Goal: Information Seeking & Learning: Learn about a topic

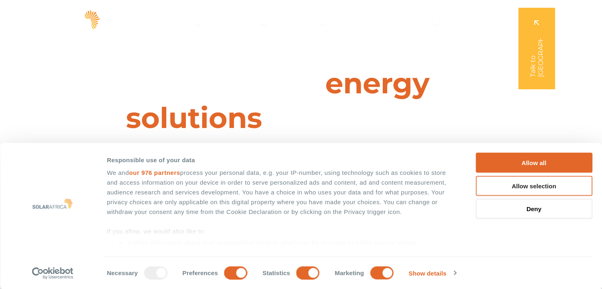
click at [540, 214] on button "Deny" at bounding box center [534, 209] width 117 height 20
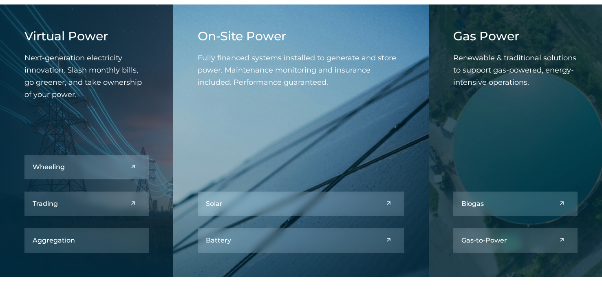
scroll to position [904, 0]
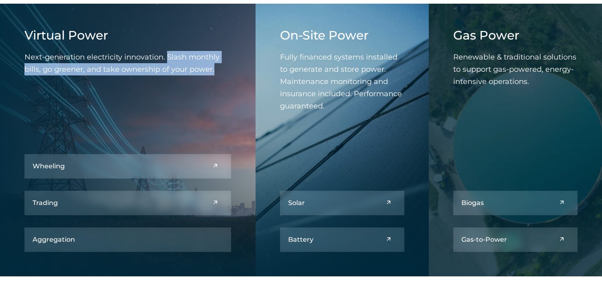
drag, startPoint x: 167, startPoint y: 55, endPoint x: 214, endPoint y: 71, distance: 49.6
click at [214, 71] on p "Next-generation electricity innovation. Slash monthly bills, go greener, and ta…" at bounding box center [127, 63] width 207 height 24
drag, startPoint x: 168, startPoint y: 54, endPoint x: 217, endPoint y: 69, distance: 51.2
click at [217, 69] on p "Next-generation electricity innovation. Slash monthly bills, go greener, and ta…" at bounding box center [127, 63] width 207 height 24
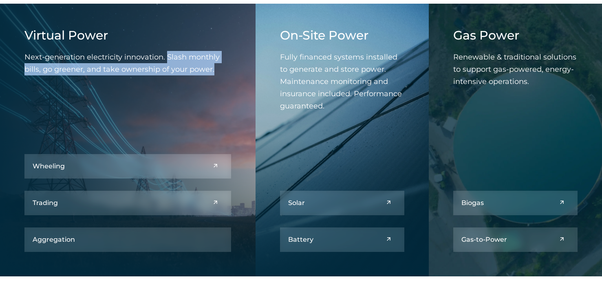
copy span "Slash monthly bills, go greener, and take ownership of your power."
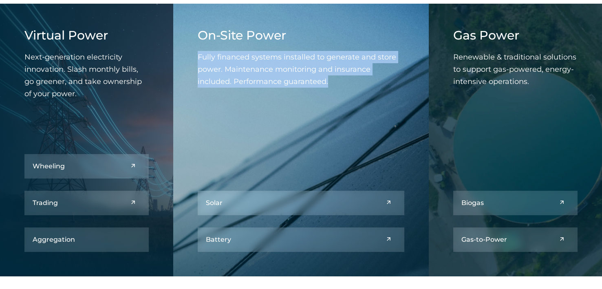
drag, startPoint x: 198, startPoint y: 57, endPoint x: 328, endPoint y: 78, distance: 131.3
click at [328, 78] on p "Fully financed systems installed to generate and store power. Maintenance monit…" at bounding box center [301, 69] width 207 height 37
copy span "Fully financed systems installed to generate and store power. Maintenance monit…"
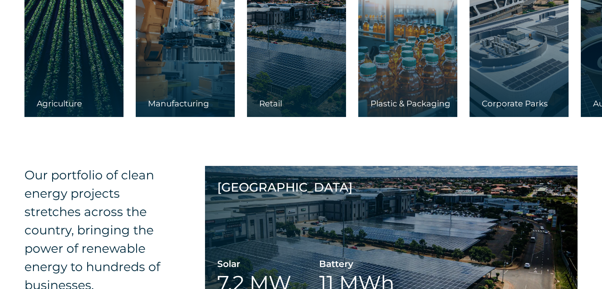
scroll to position [1402, 0]
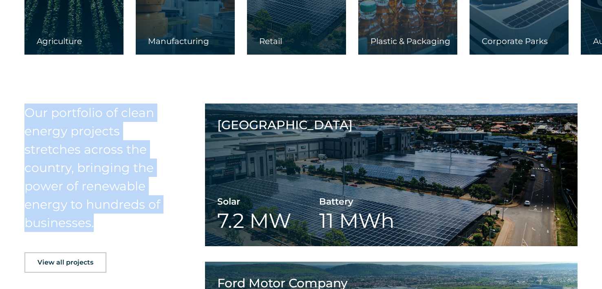
drag, startPoint x: 24, startPoint y: 115, endPoint x: 174, endPoint y: 217, distance: 180.9
click at [174, 217] on h4 "Our portfolio of clean energy projects stretches across the country, bringing t…" at bounding box center [101, 168] width 154 height 128
copy h4 "Our portfolio of clean energy projects stretches across the country, bringing t…"
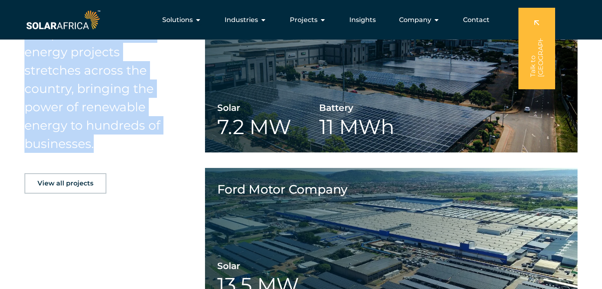
scroll to position [1382, 0]
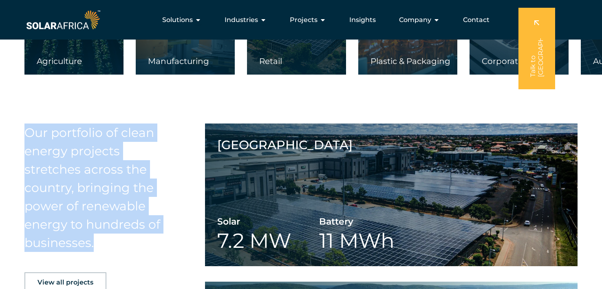
copy h4 "Our portfolio of clean energy projects stretches across the country, bringing t…"
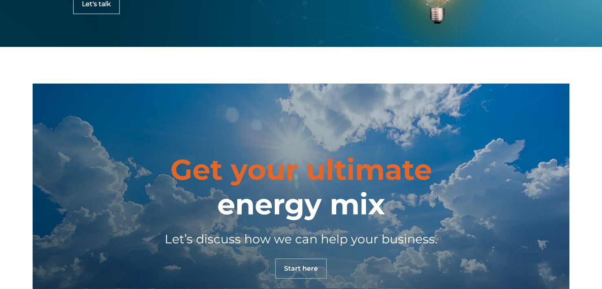
scroll to position [2501, 0]
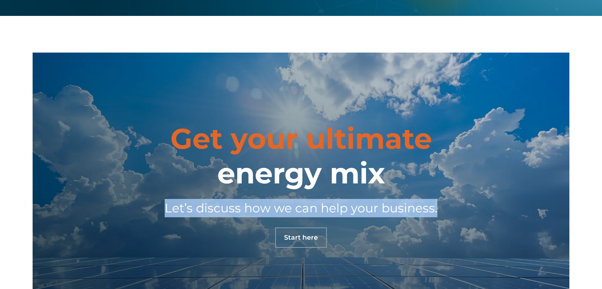
drag, startPoint x: 165, startPoint y: 209, endPoint x: 447, endPoint y: 216, distance: 282.5
click at [447, 216] on h4 "Let’s discuss how we can help your business." at bounding box center [301, 208] width 456 height 18
copy h4 "Let’s discuss how we can help your business."
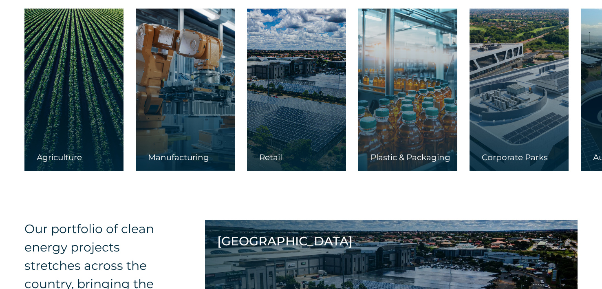
scroll to position [1412, 0]
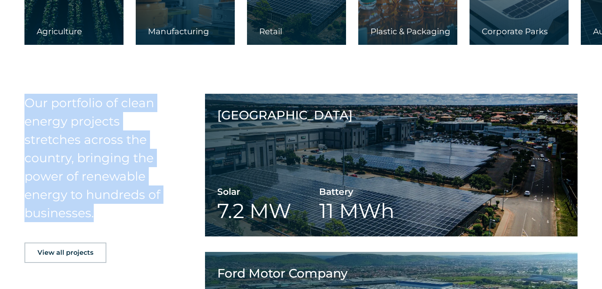
drag, startPoint x: 28, startPoint y: 103, endPoint x: 122, endPoint y: 209, distance: 141.4
click at [122, 209] on h4 "Our portfolio of clean energy projects stretches across the country, bringing t…" at bounding box center [101, 158] width 154 height 128
copy h4 "Our portfolio of clean energy projects stretches across the country, bringing t…"
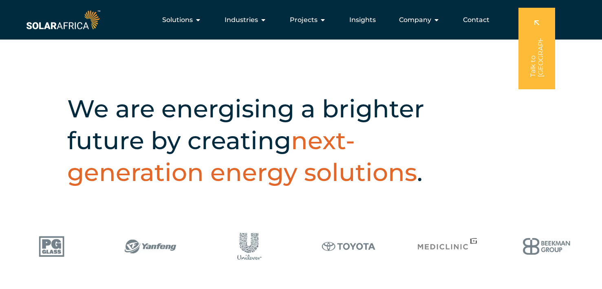
scroll to position [97, 0]
